Goal: Transaction & Acquisition: Purchase product/service

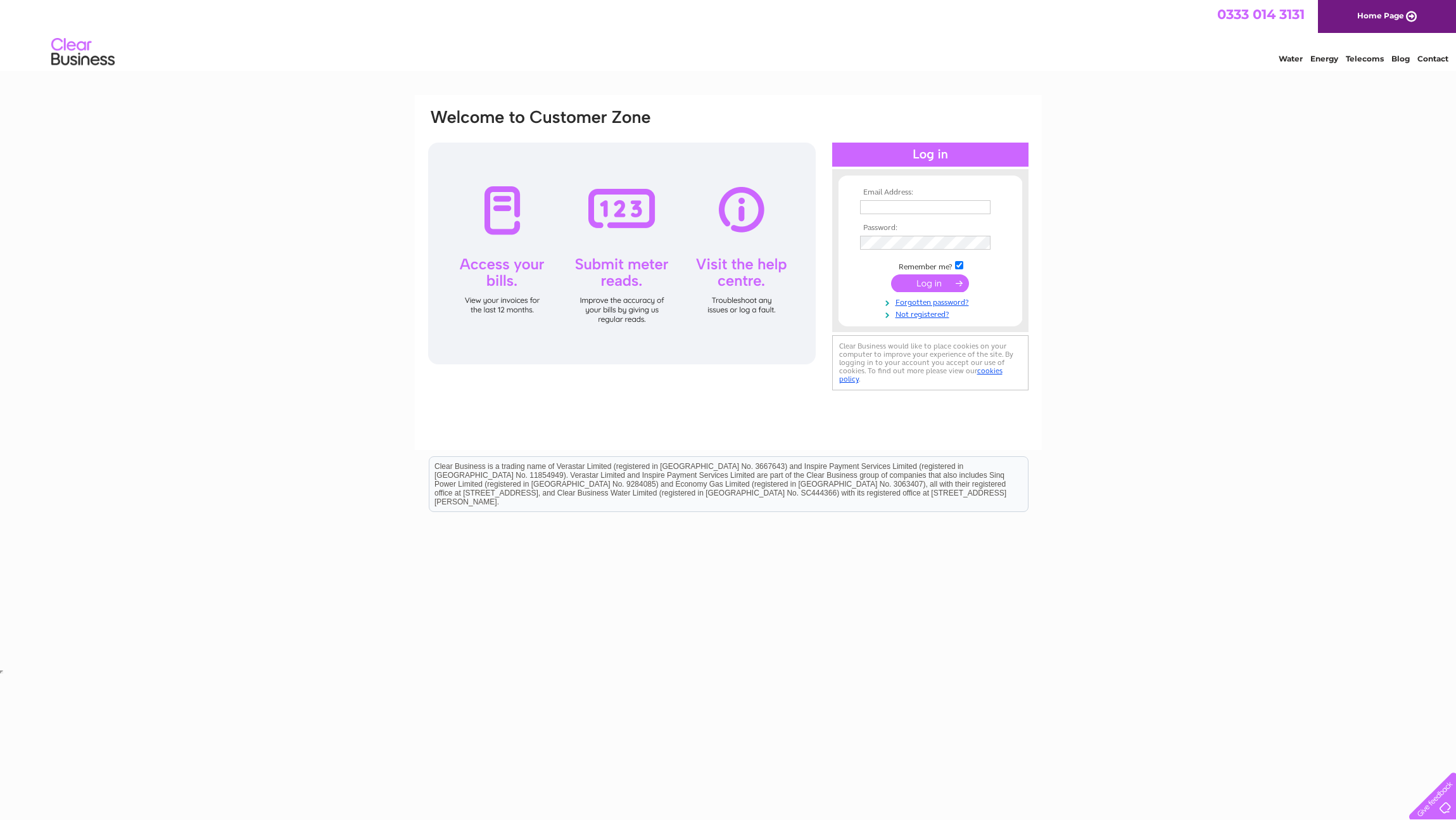
type input "gill.mck@btinternet.com"
click at [934, 280] on input "submit" at bounding box center [930, 283] width 78 height 18
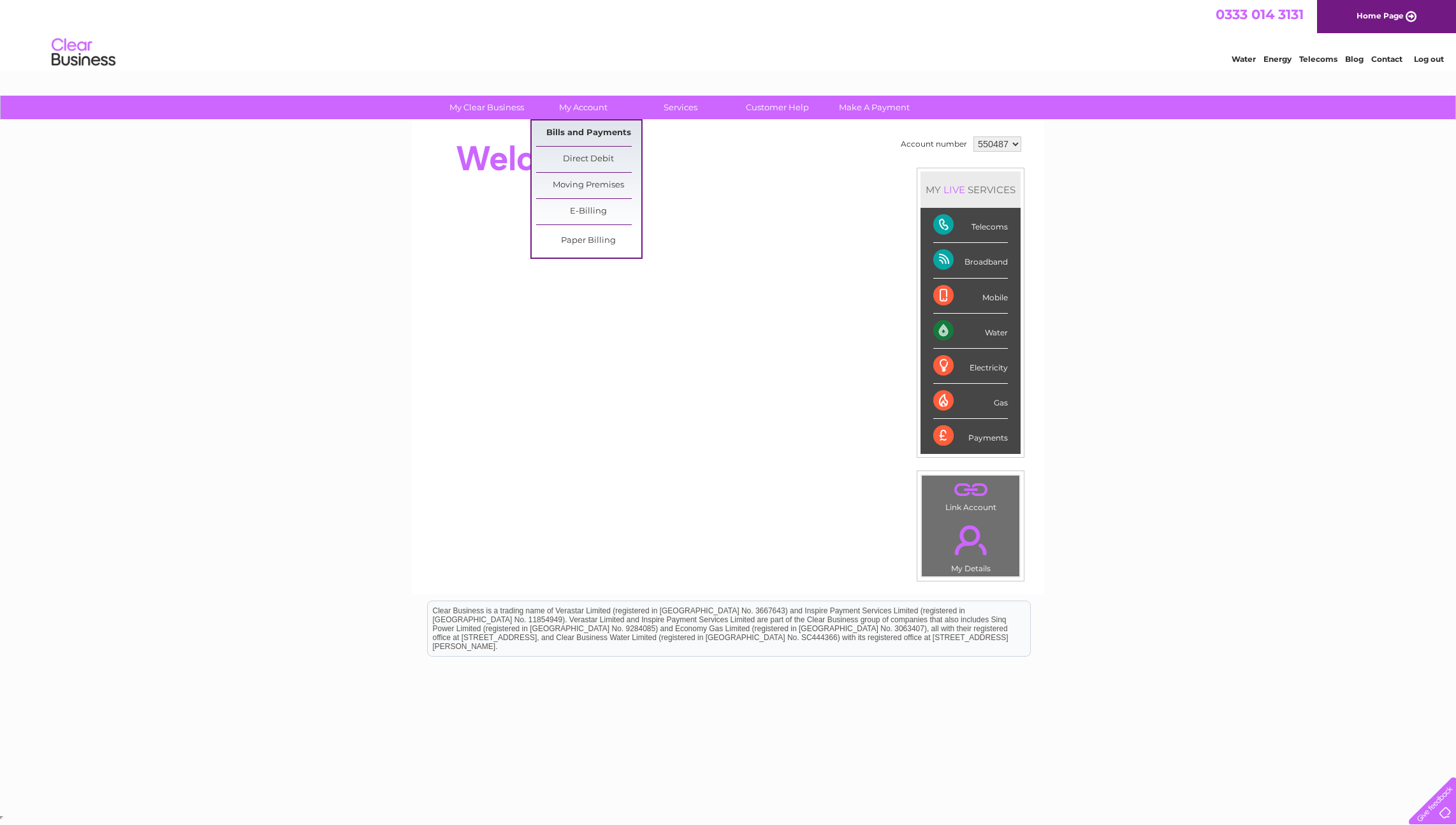
click at [594, 128] on link "Bills and Payments" at bounding box center [589, 133] width 106 height 26
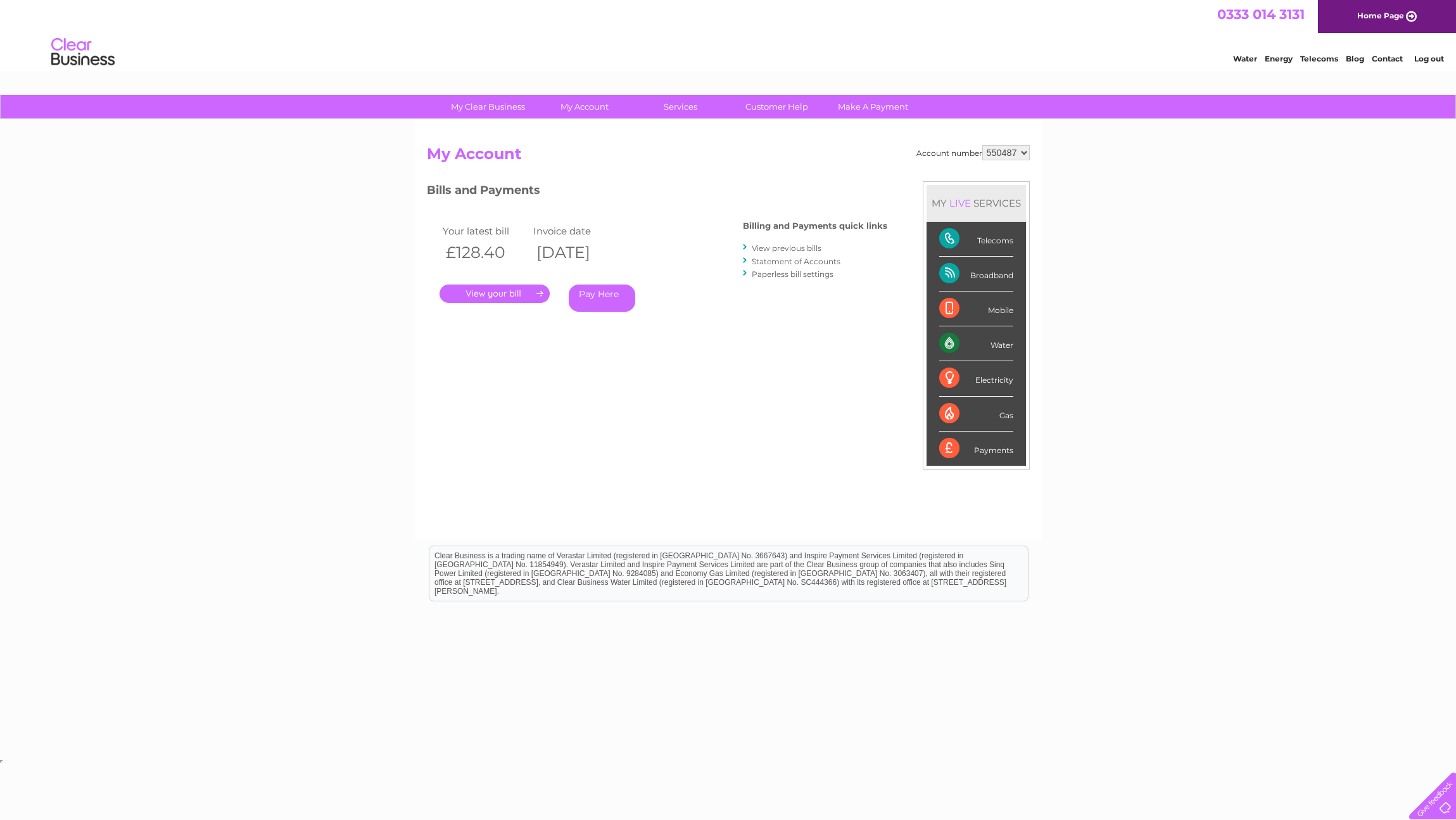
click at [515, 291] on link "." at bounding box center [495, 293] width 111 height 18
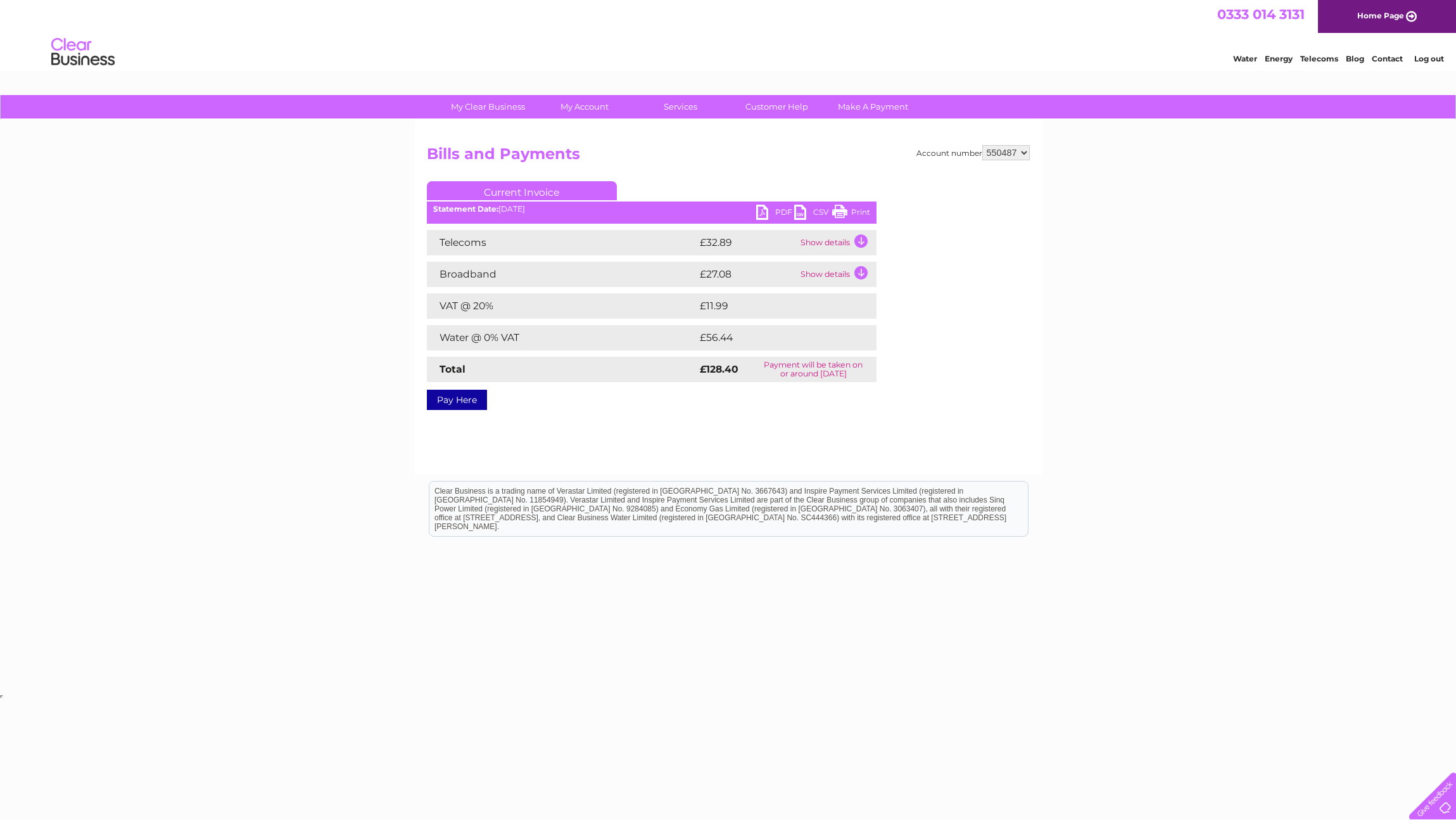
click at [842, 205] on link "Print" at bounding box center [851, 213] width 38 height 18
click at [859, 239] on td "Show details" at bounding box center [837, 242] width 79 height 26
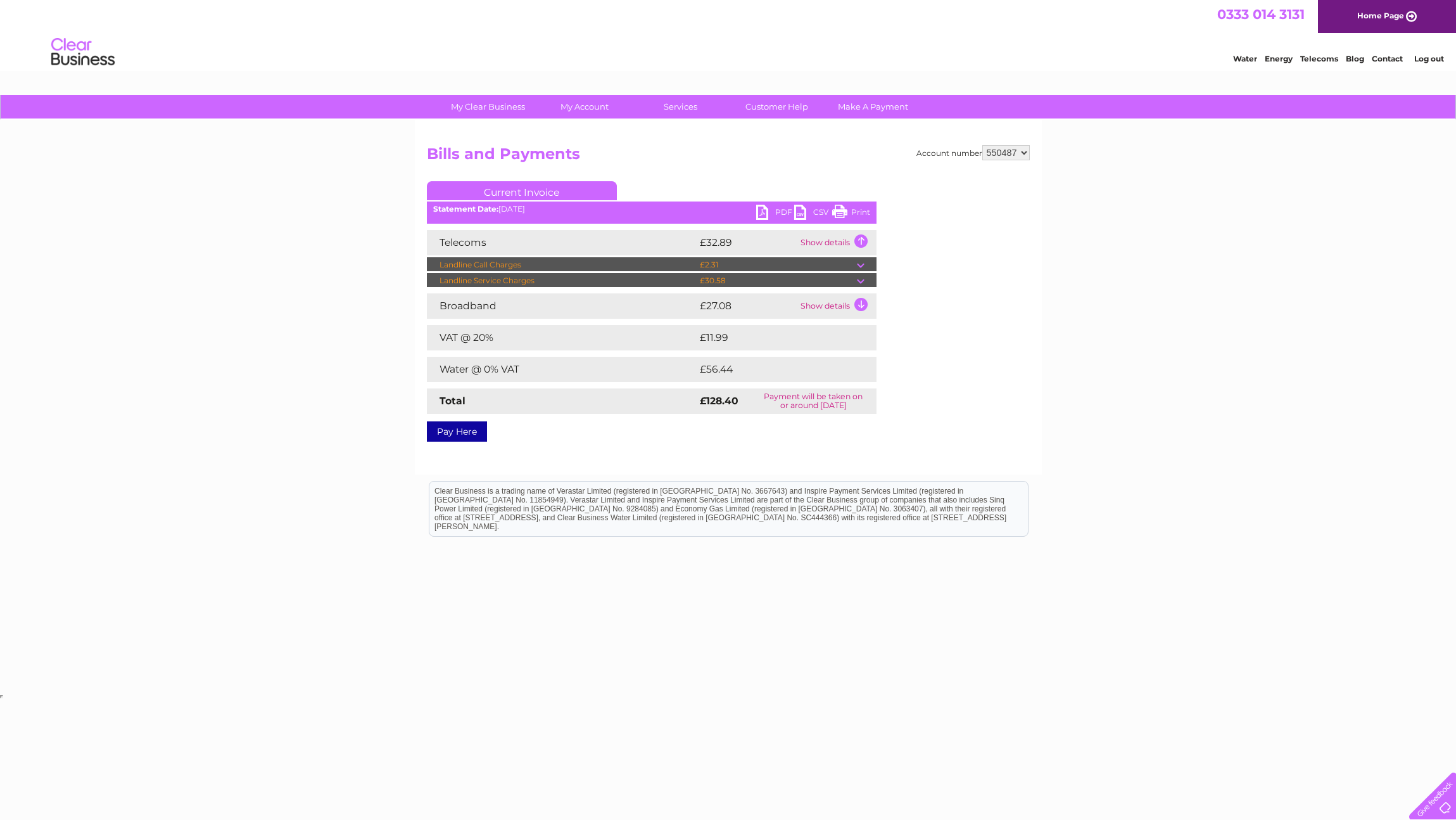
click at [860, 303] on td "Show details" at bounding box center [837, 305] width 79 height 26
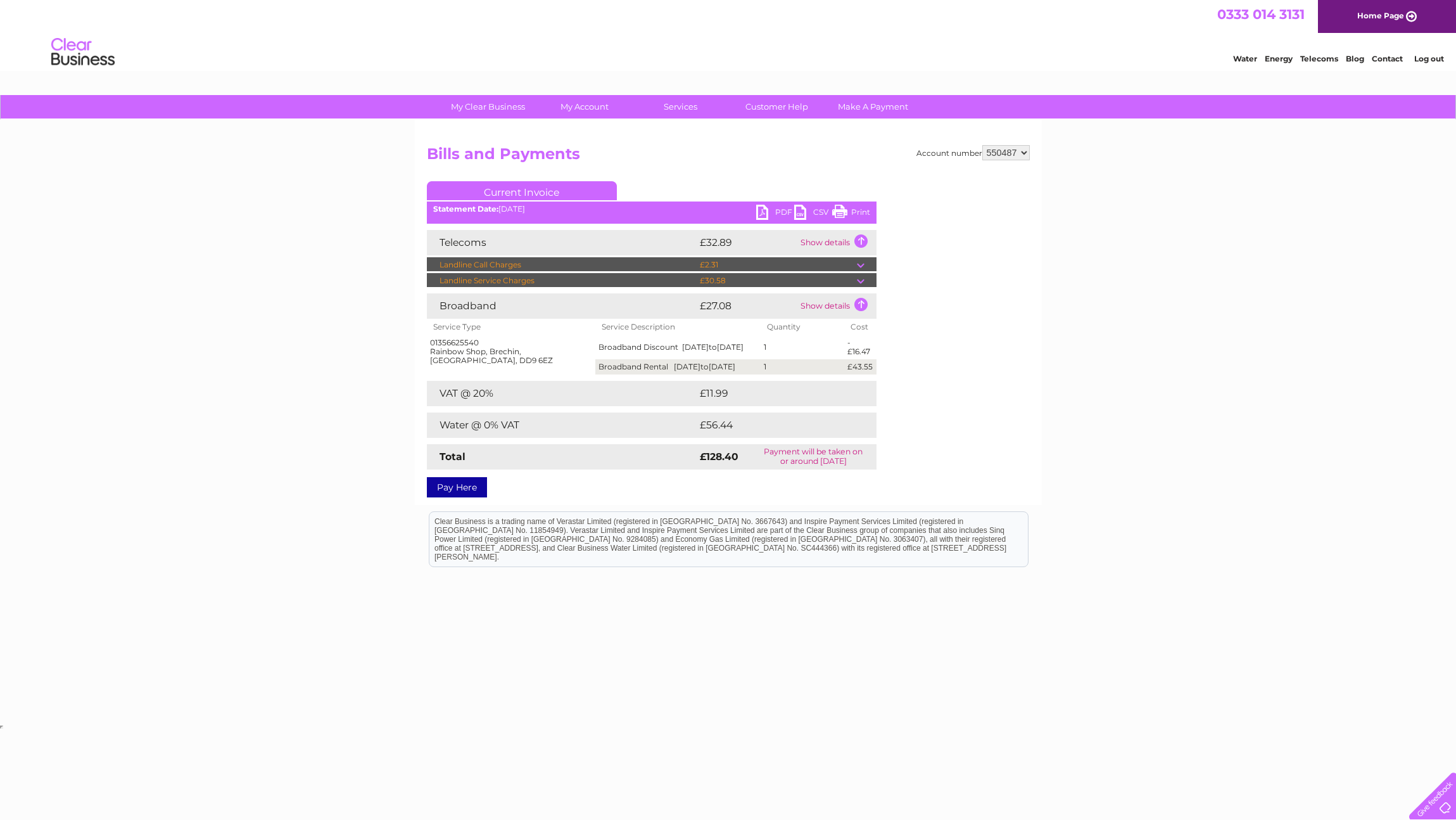
click at [468, 493] on link "Pay Here" at bounding box center [456, 487] width 60 height 20
click at [851, 206] on link "Print" at bounding box center [851, 213] width 38 height 18
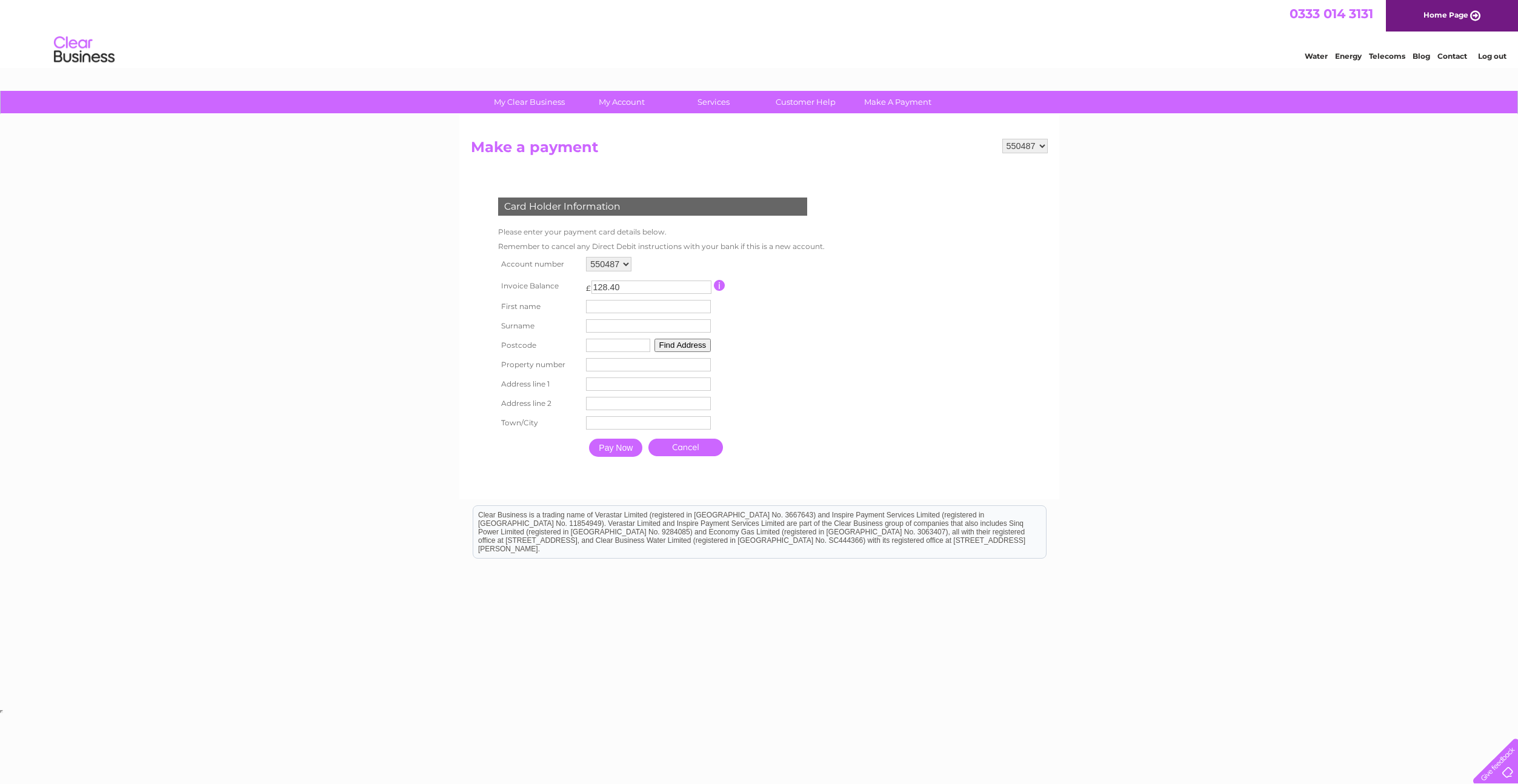
drag, startPoint x: 5, startPoint y: 34, endPoint x: 1044, endPoint y: 233, distance: 1057.9
click at [1044, 233] on form "550487 906552 Make a payment Card Holder Information Please enter your payment …" at bounding box center [759, 313] width 577 height 349
click at [626, 121] on link "Bills and Payments" at bounding box center [626, 126] width 100 height 25
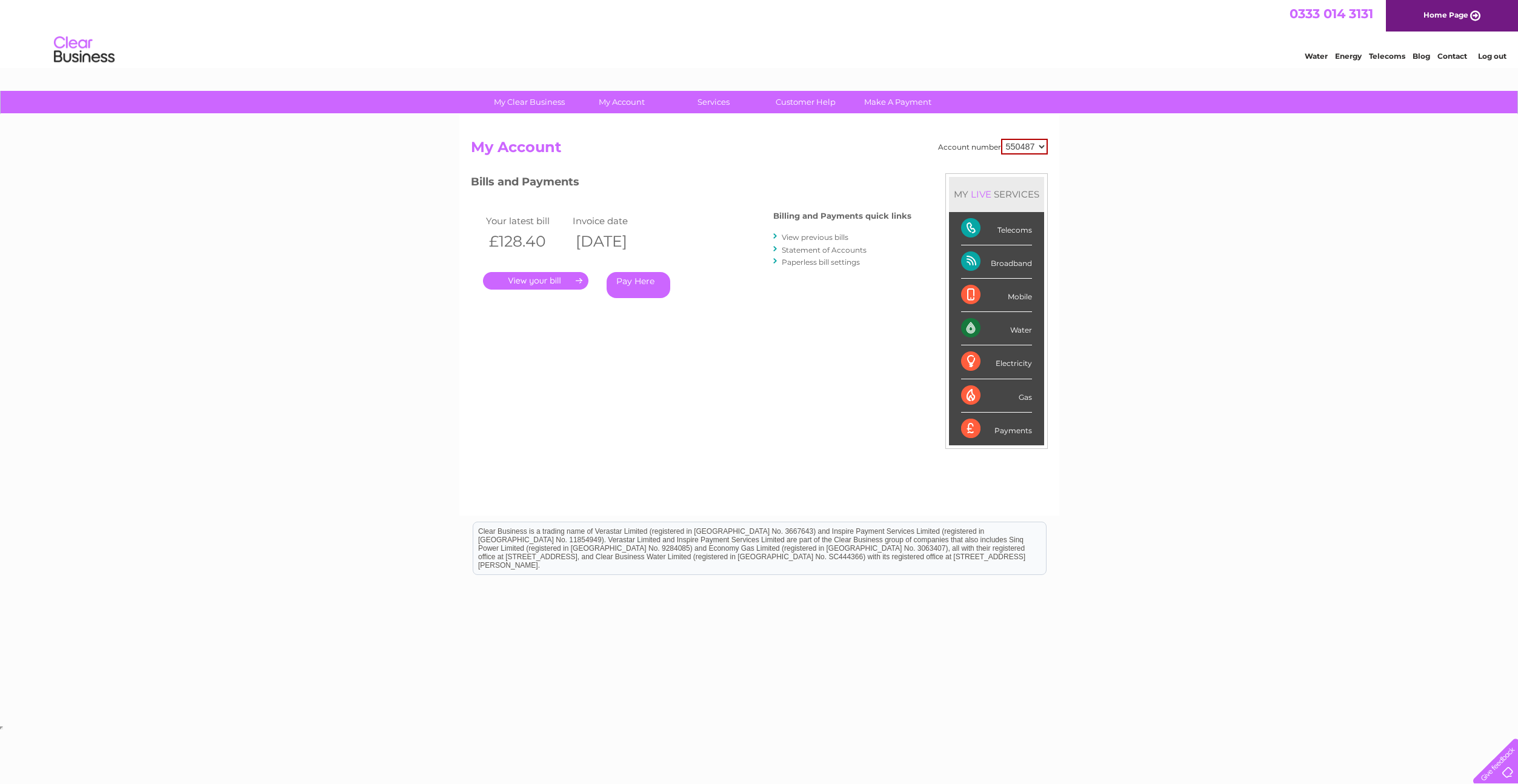
click at [546, 282] on link "." at bounding box center [536, 280] width 106 height 17
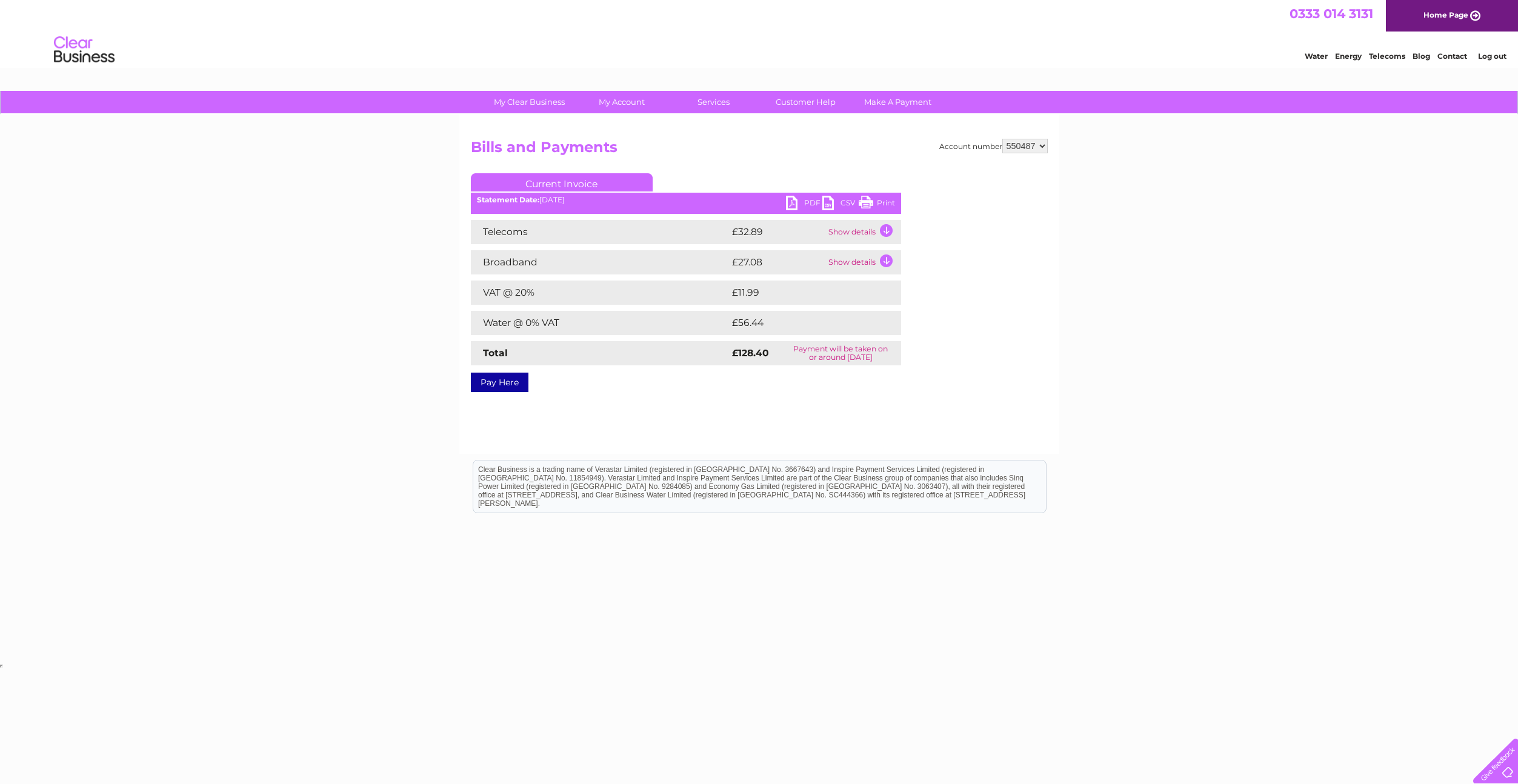
click at [888, 228] on td "Show details" at bounding box center [863, 232] width 76 height 25
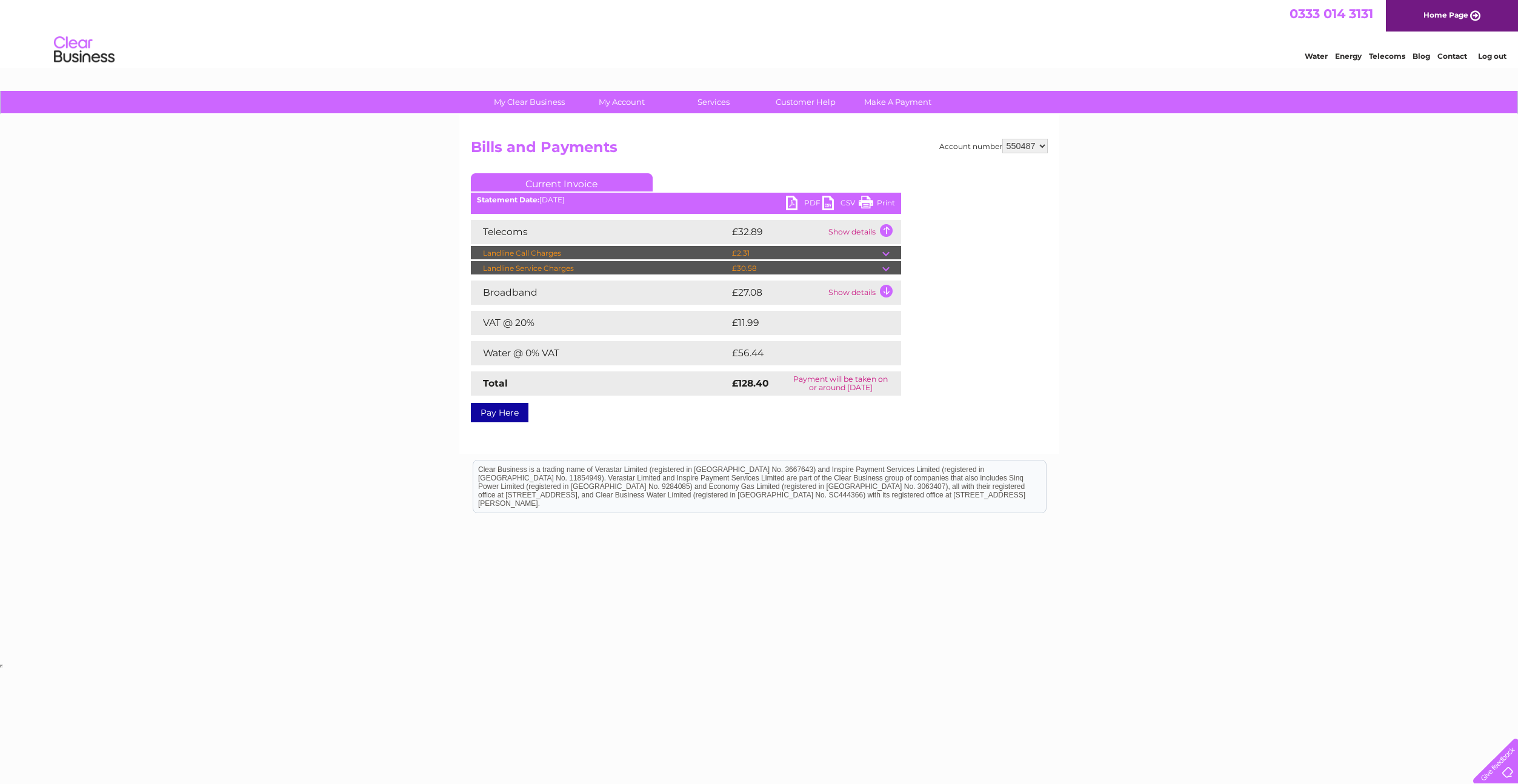
click at [886, 250] on td at bounding box center [892, 254] width 19 height 15
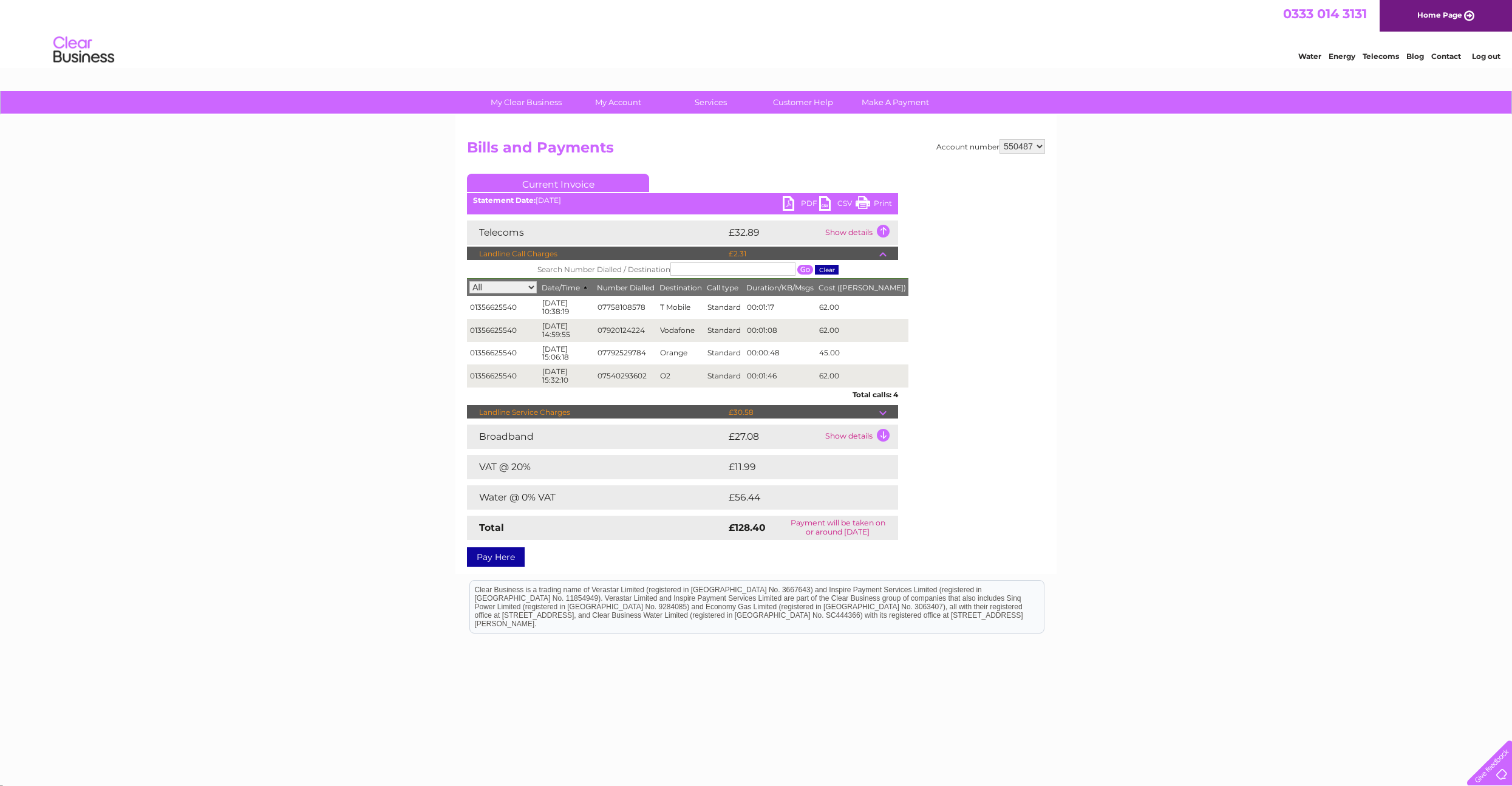
click at [881, 415] on td at bounding box center [888, 413] width 19 height 15
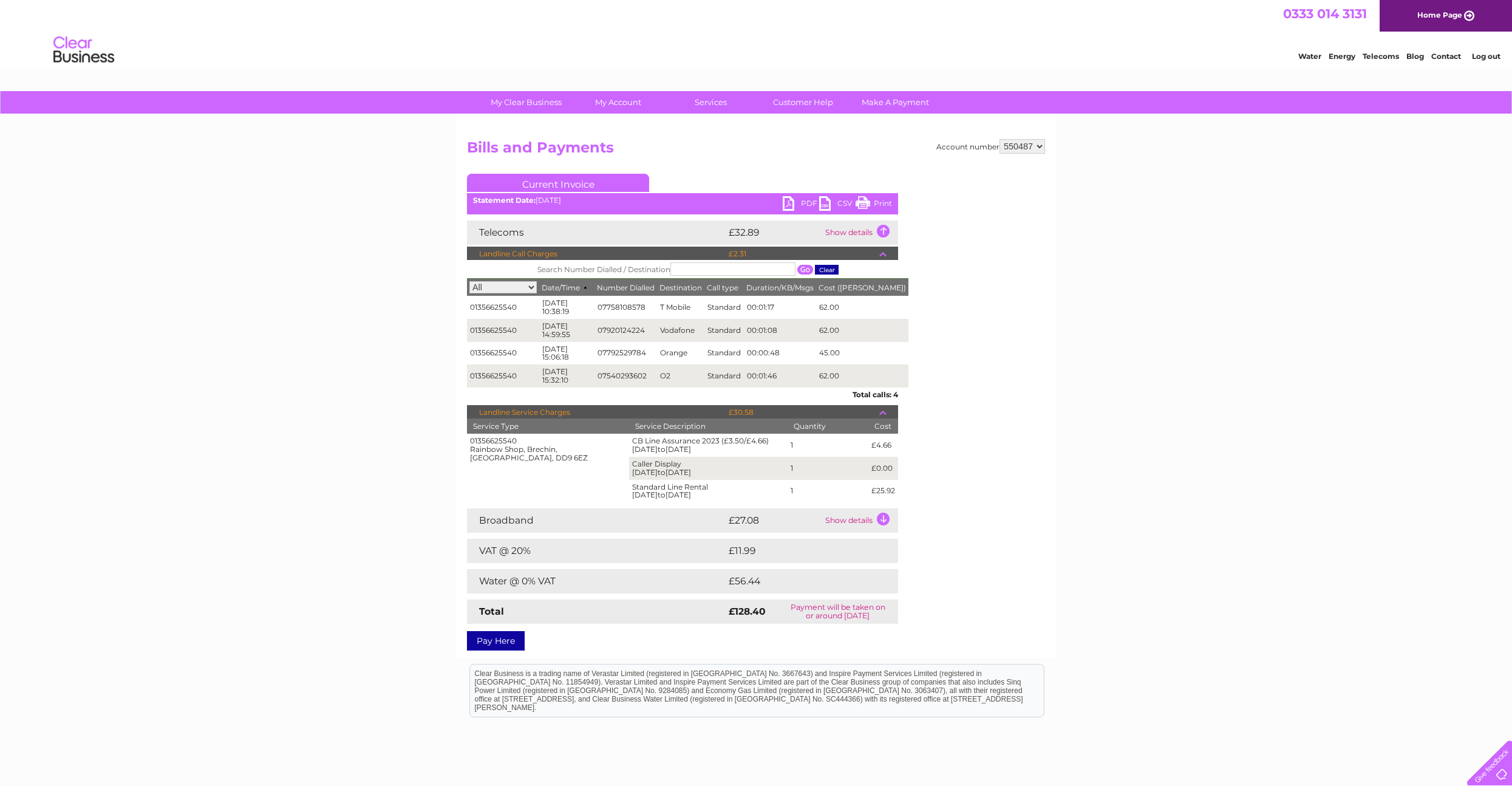
click at [886, 516] on td "Show details" at bounding box center [860, 521] width 76 height 25
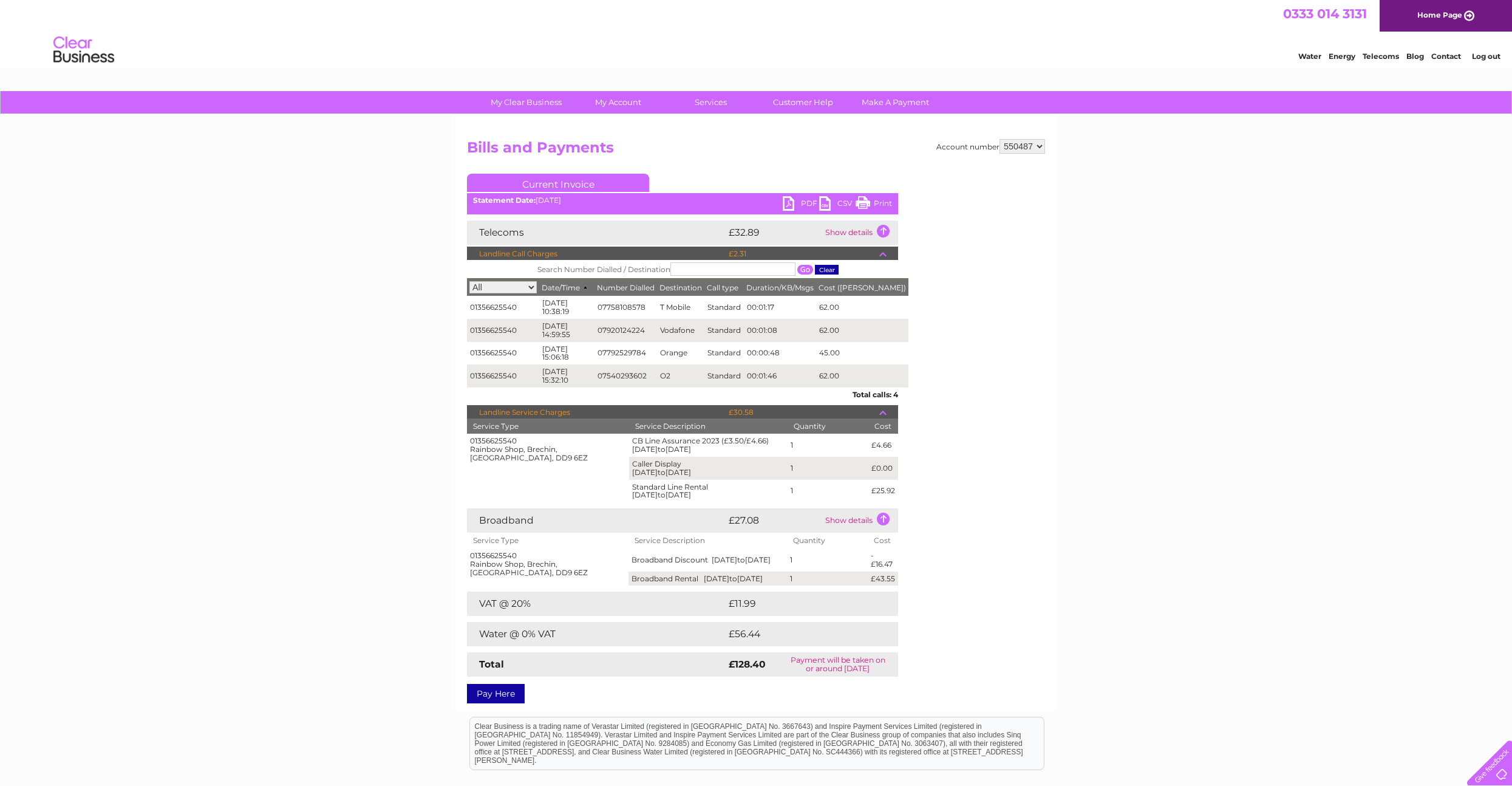
click at [869, 199] on link "Print" at bounding box center [874, 204] width 37 height 17
click at [947, 476] on div "Account number 550487 906552 Bills and Payments Current Invoice PDF CSV Print S…" at bounding box center [756, 419] width 578 height 560
click at [1451, 25] on link "Home Page" at bounding box center [1445, 16] width 133 height 32
